Goal: Task Accomplishment & Management: Complete application form

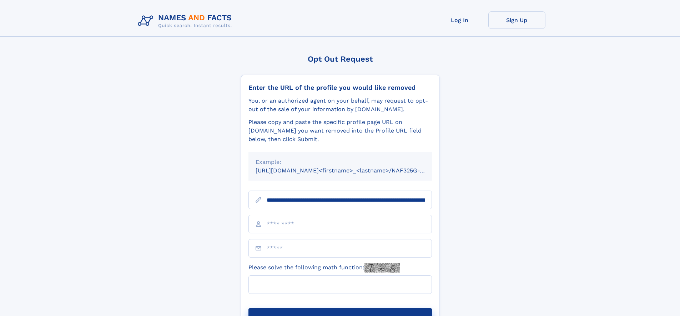
scroll to position [0, 71]
type input "**********"
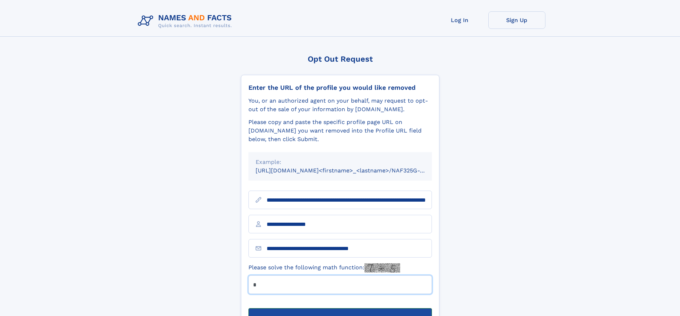
type input "*"
click at [340, 309] on button "Submit Opt Out Request" at bounding box center [339, 320] width 183 height 23
